Goal: Find specific page/section: Find specific page/section

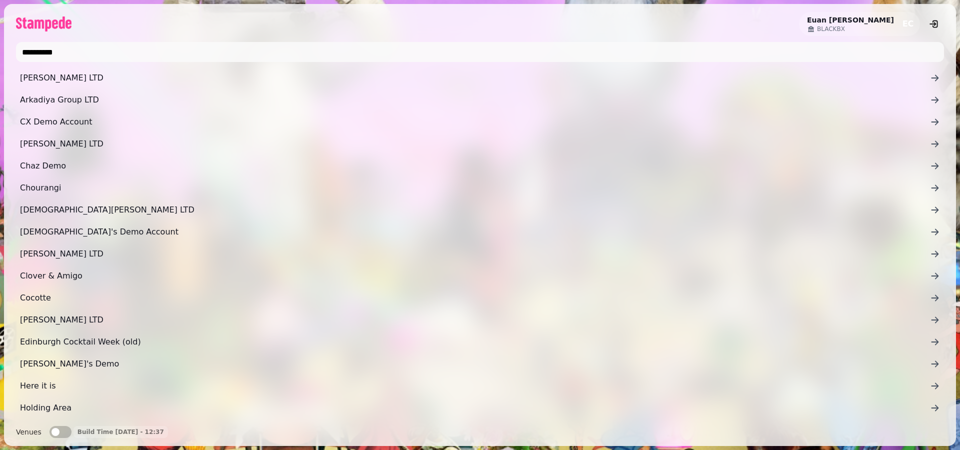
type input "**********"
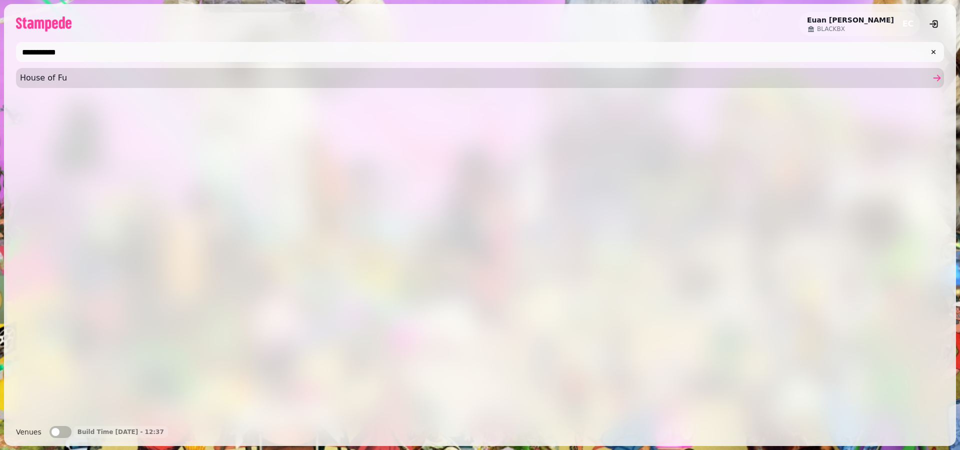
click at [280, 84] on link "House of Fu" at bounding box center [480, 78] width 928 height 20
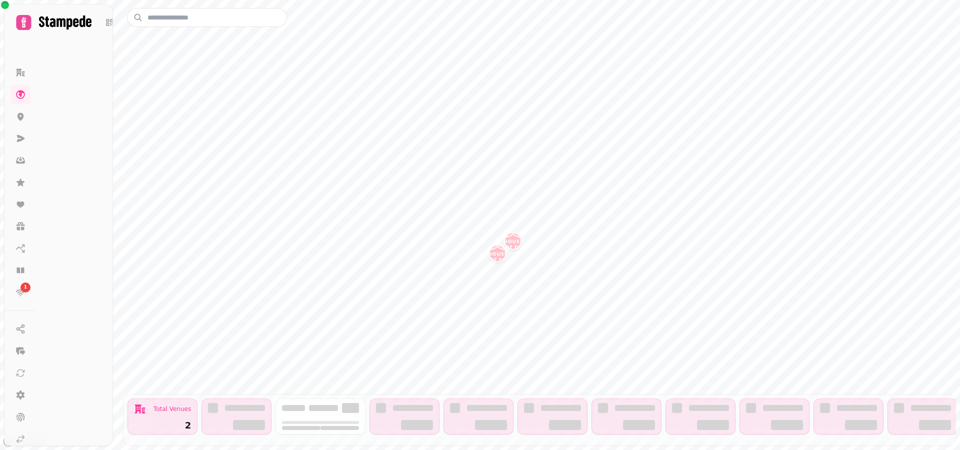
click at [39, 294] on div "1 Total Venues 2 Marketing Quick access Inbox Quick access Scanner Quick access…" at bounding box center [480, 225] width 960 height 450
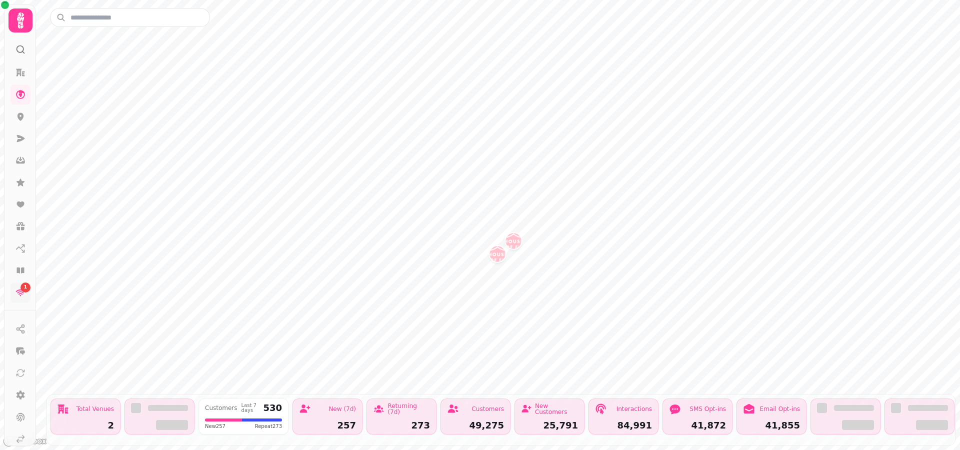
click at [15, 291] on link "1" at bounding box center [20, 292] width 20 height 20
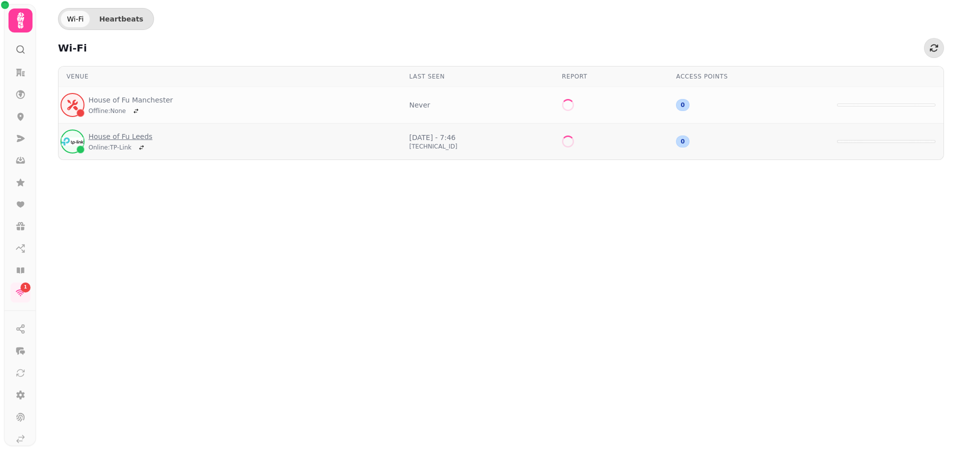
click at [121, 139] on link "House of Fu Leeds" at bounding box center [120, 136] width 64 height 10
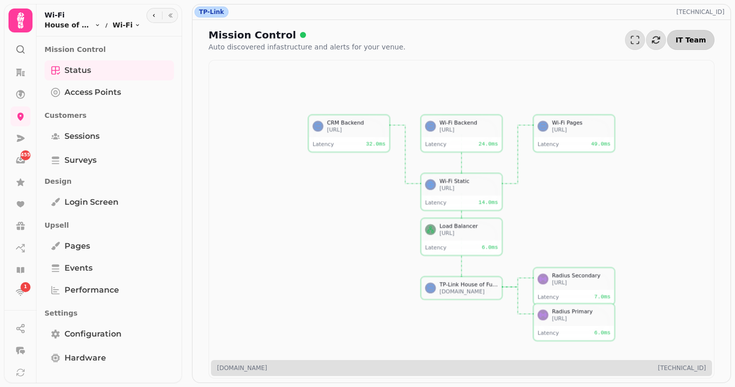
click at [694, 39] on span "IT Team" at bounding box center [690, 39] width 30 height 7
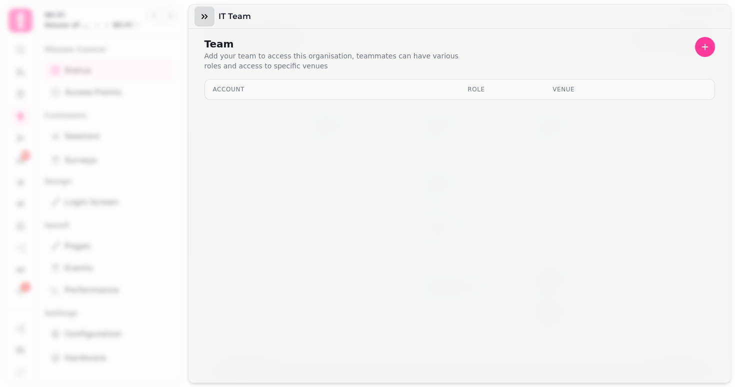
click at [200, 15] on icon "button" at bounding box center [204, 16] width 10 height 10
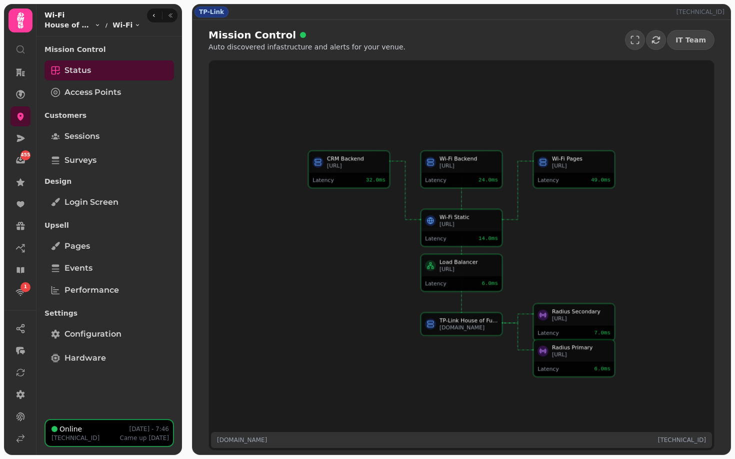
click at [442, 60] on div "Wi-Fi Static [URL] Latency 14.0 ms CRM Backend [URL] Latency 32.0 ms Wi-Fi Back…" at bounding box center [461, 255] width 506 height 391
click at [169, 15] on icon "button" at bounding box center [170, 15] width 3 height 4
